Goal: Task Accomplishment & Management: Manage account settings

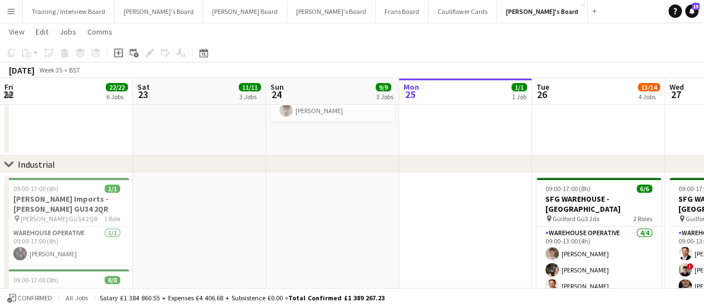
scroll to position [0, 502]
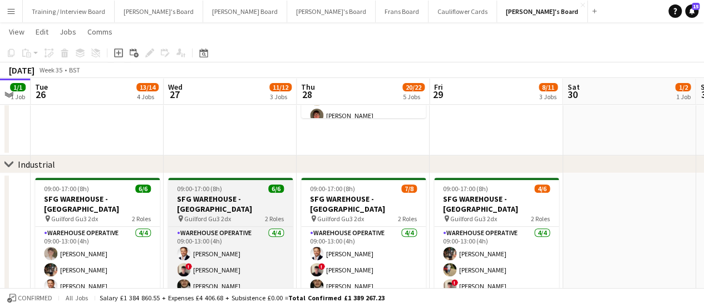
click at [262, 189] on div "09:00-17:00 (8h) 6/6" at bounding box center [230, 188] width 125 height 8
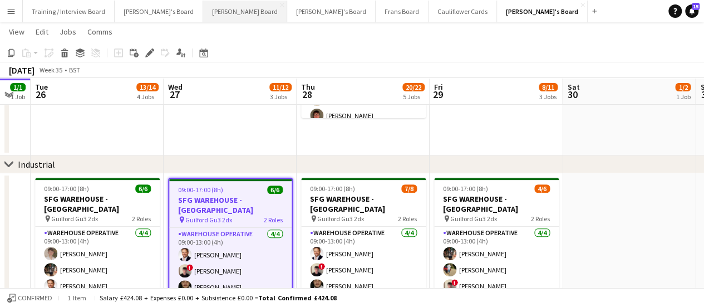
click at [203, 7] on button "[PERSON_NAME] Board Close" at bounding box center [245, 12] width 84 height 22
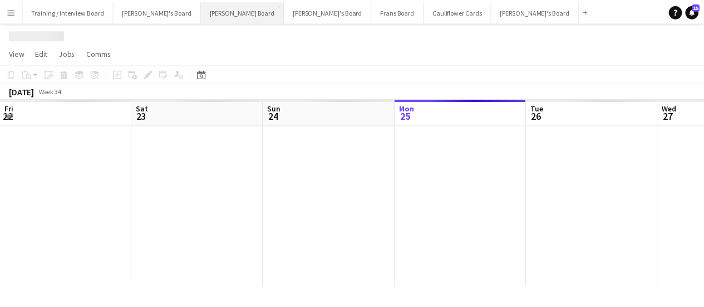
scroll to position [0, 266]
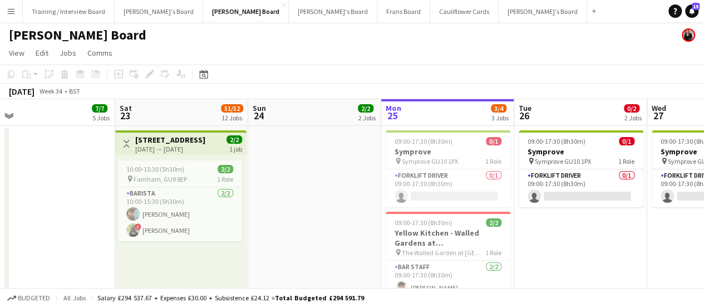
drag, startPoint x: 87, startPoint y: 233, endPoint x: 336, endPoint y: 256, distance: 250.4
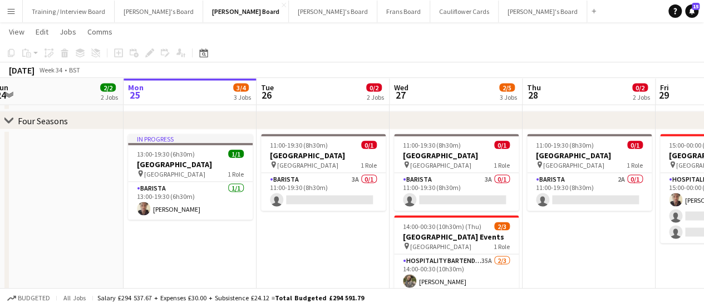
scroll to position [0, 274]
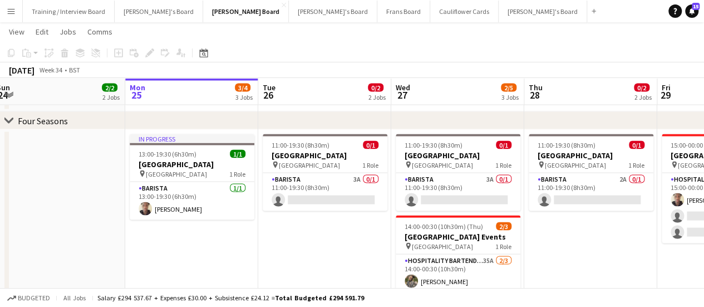
drag, startPoint x: 597, startPoint y: 239, endPoint x: 340, endPoint y: 228, distance: 257.5
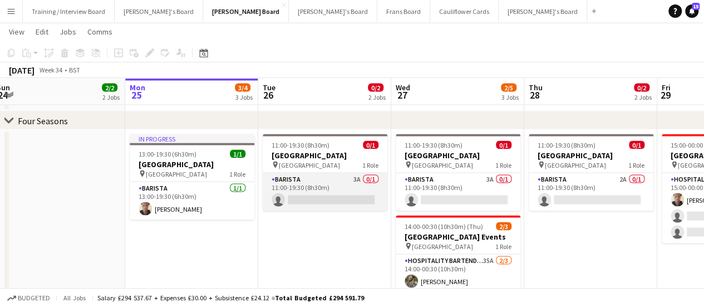
click at [362, 179] on app-card-role "Barista 3A 0/1 11:00-19:30 (8h30m) single-neutral-actions" at bounding box center [325, 192] width 125 height 38
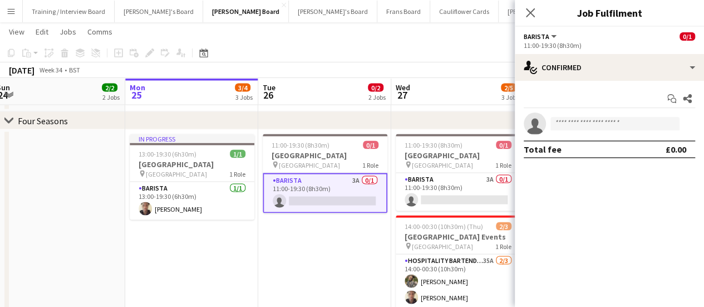
click at [273, 228] on app-date-cell "11:00-19:30 (8h30m) 0/1 [GEOGRAPHIC_DATA] pin [GEOGRAPHIC_DATA] 1 Role Barista …" at bounding box center [324, 249] width 133 height 239
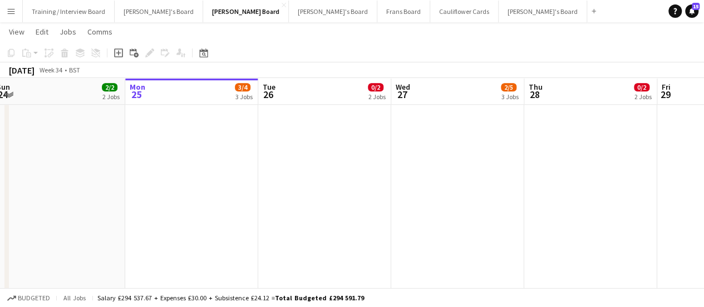
scroll to position [0, 224]
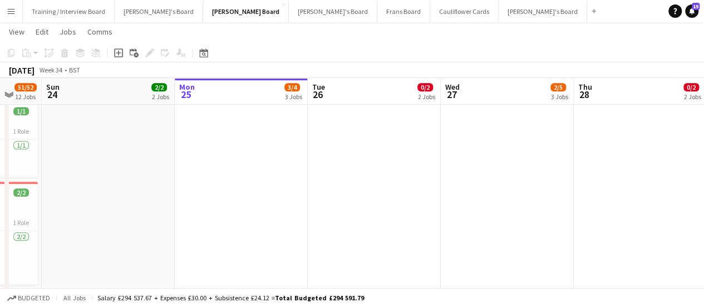
drag, startPoint x: 143, startPoint y: 181, endPoint x: 416, endPoint y: 198, distance: 274.4
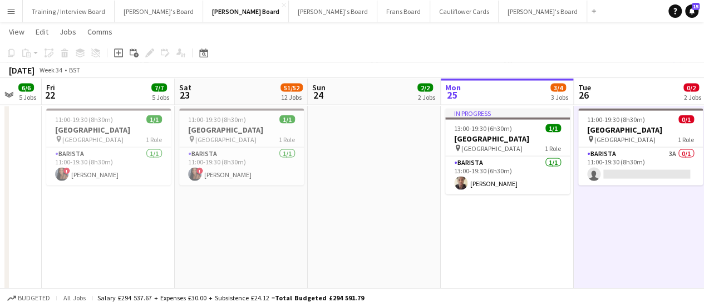
scroll to position [1090, 0]
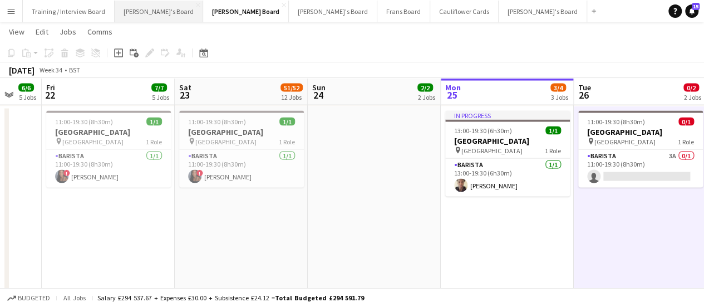
click at [153, 11] on button "[PERSON_NAME]'s Board Close" at bounding box center [159, 12] width 89 height 22
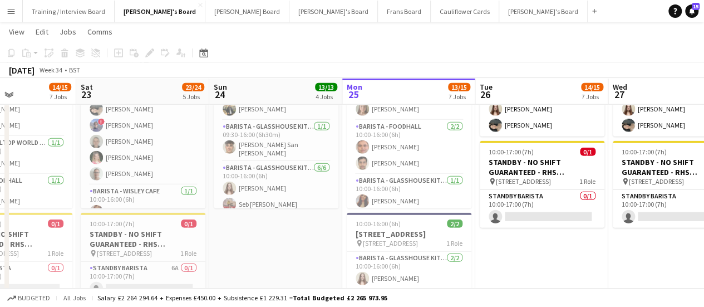
scroll to position [0, 322]
drag, startPoint x: 130, startPoint y: 260, endPoint x: 340, endPoint y: 226, distance: 212.6
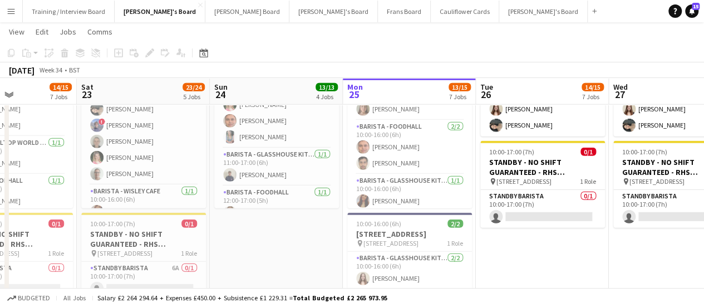
scroll to position [145, 0]
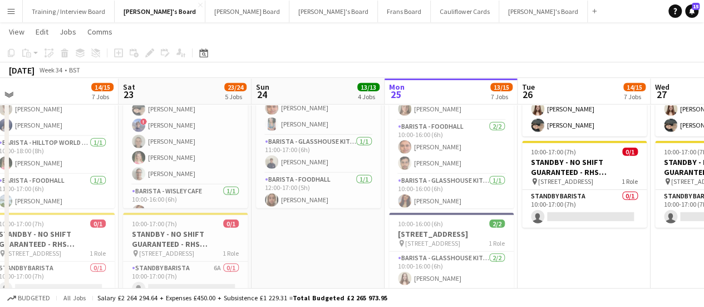
drag, startPoint x: 281, startPoint y: 245, endPoint x: 325, endPoint y: 246, distance: 44.5
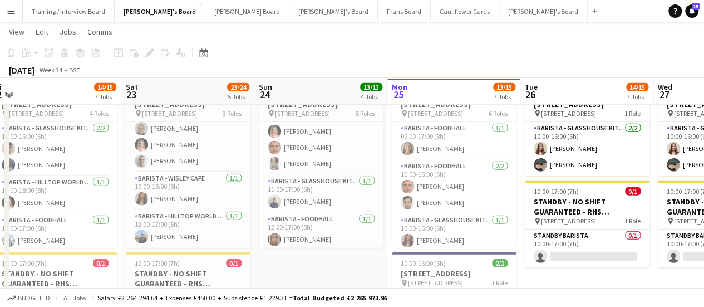
scroll to position [0, 276]
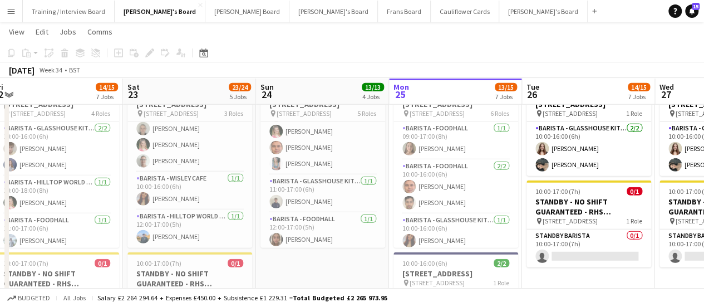
drag, startPoint x: 385, startPoint y: 205, endPoint x: 387, endPoint y: 185, distance: 20.1
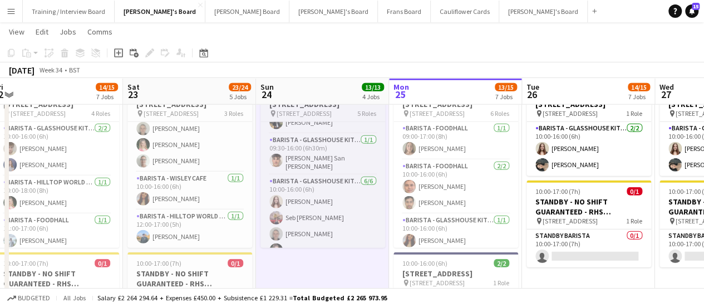
scroll to position [30, 0]
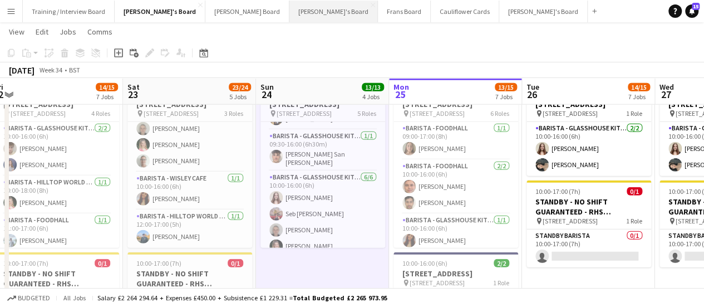
click at [289, 13] on button "[PERSON_NAME]'s Board Close" at bounding box center [333, 12] width 89 height 22
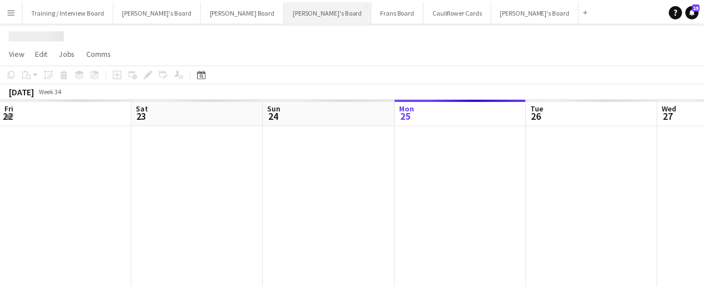
scroll to position [0, 266]
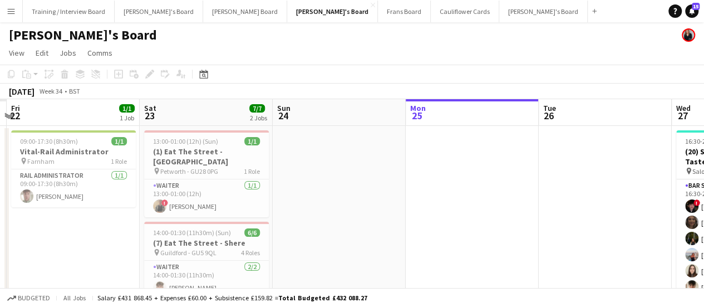
drag, startPoint x: 284, startPoint y: 199, endPoint x: 556, endPoint y: 205, distance: 271.8
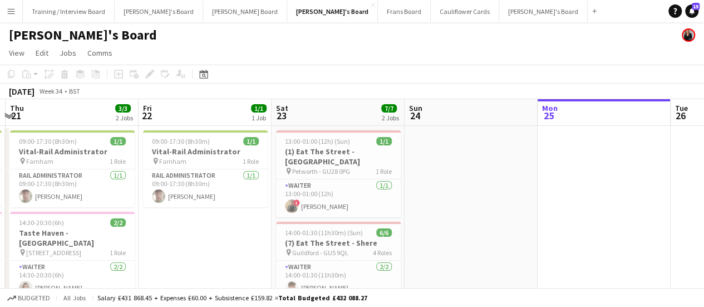
drag, startPoint x: 328, startPoint y: 215, endPoint x: 443, endPoint y: 219, distance: 114.7
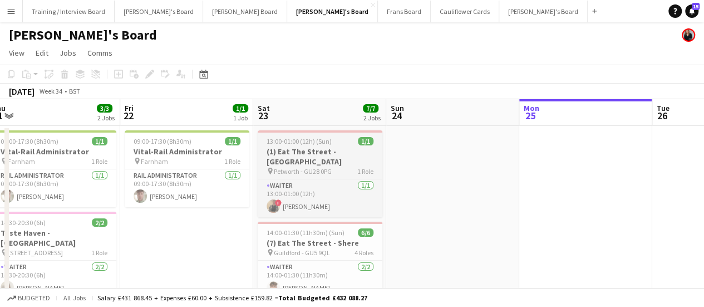
click at [301, 139] on span "13:00-01:00 (12h) (Sun)" at bounding box center [299, 141] width 65 height 8
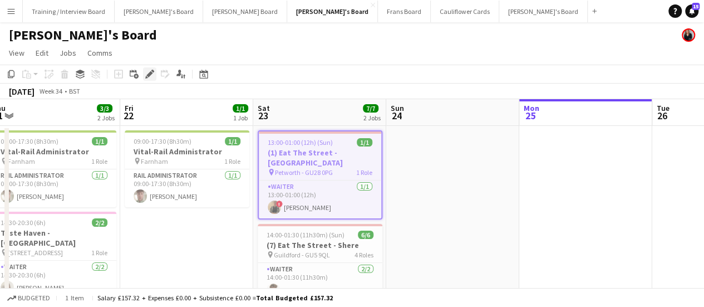
click at [147, 74] on icon "Edit" at bounding box center [149, 74] width 9 height 9
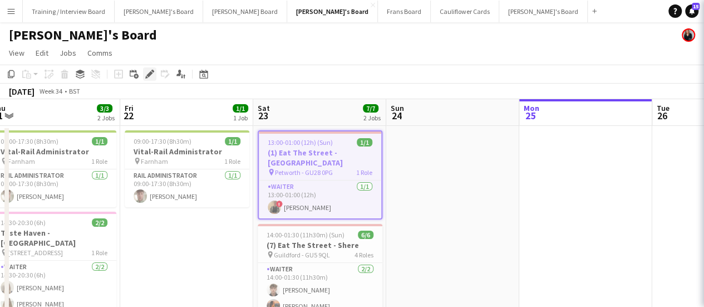
type input "**********"
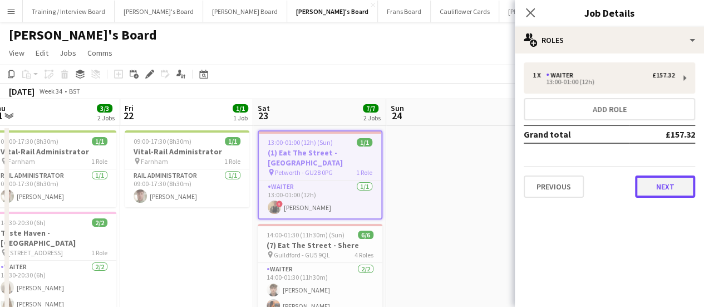
click at [643, 194] on button "Next" at bounding box center [665, 186] width 60 height 22
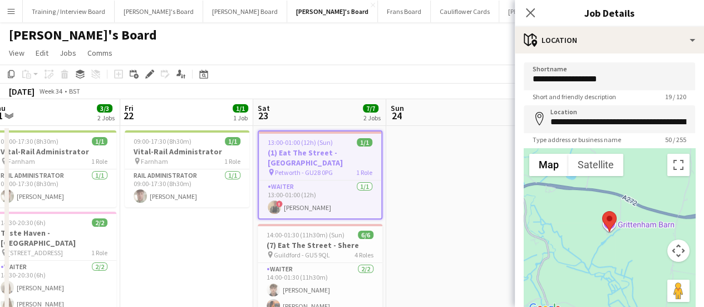
scroll to position [86, 0]
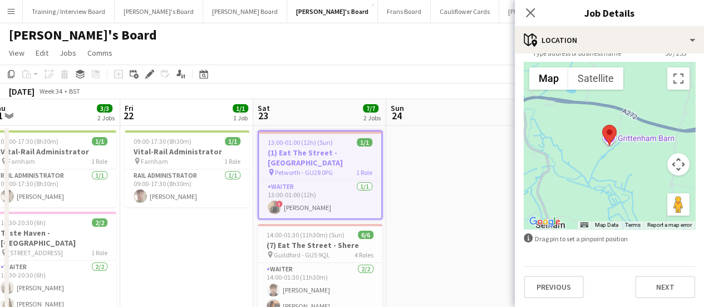
click at [646, 304] on div "**********" at bounding box center [609, 137] width 189 height 340
click at [646, 301] on div "**********" at bounding box center [609, 137] width 189 height 340
click at [651, 286] on button "Next" at bounding box center [665, 287] width 60 height 22
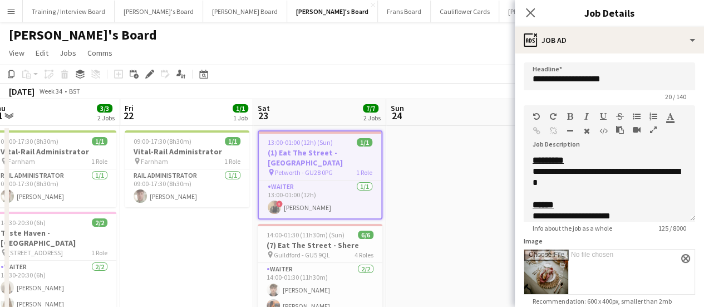
click at [651, 286] on mat-expansion-panel "**********" at bounding box center [609, 179] width 189 height 253
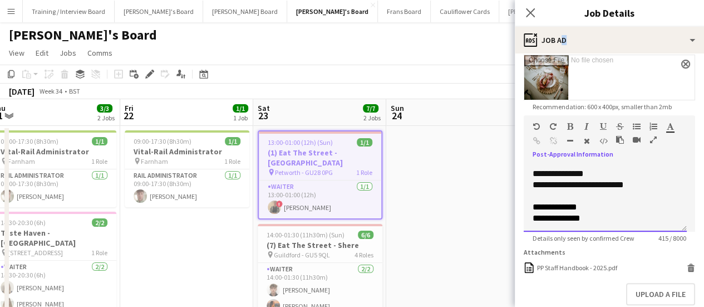
scroll to position [143, 0]
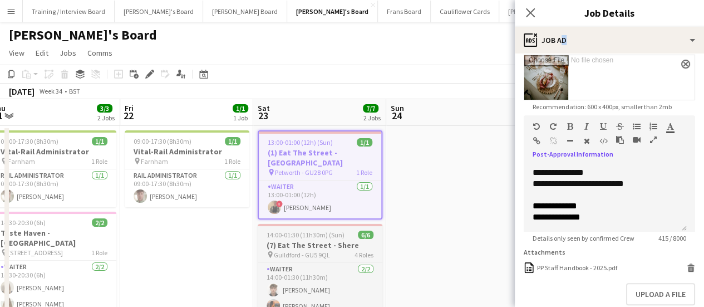
click at [310, 240] on h3 "(7) Eat The Street - Shere" at bounding box center [320, 245] width 125 height 10
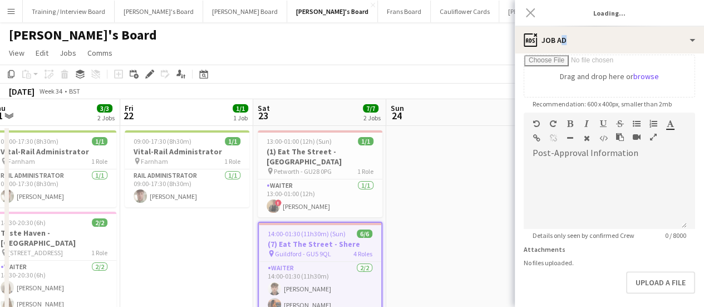
type input "**********"
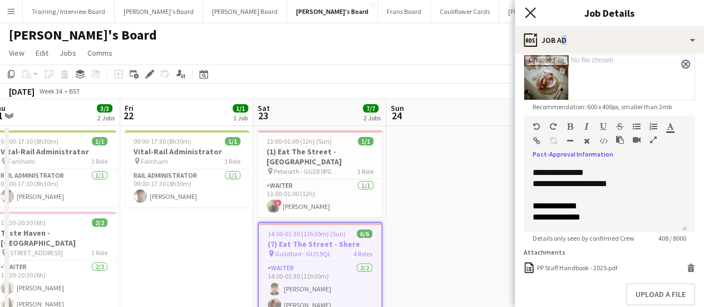
click at [531, 12] on icon at bounding box center [530, 12] width 11 height 11
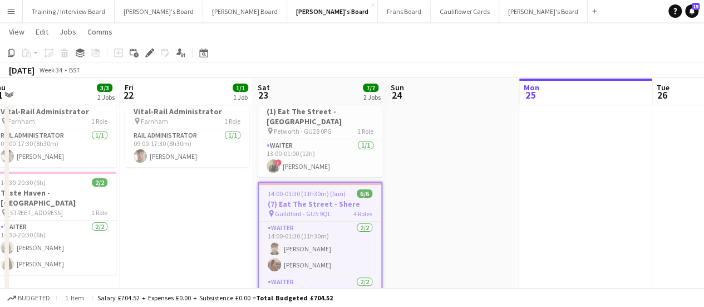
scroll to position [0, 0]
